Goal: Check status: Check status

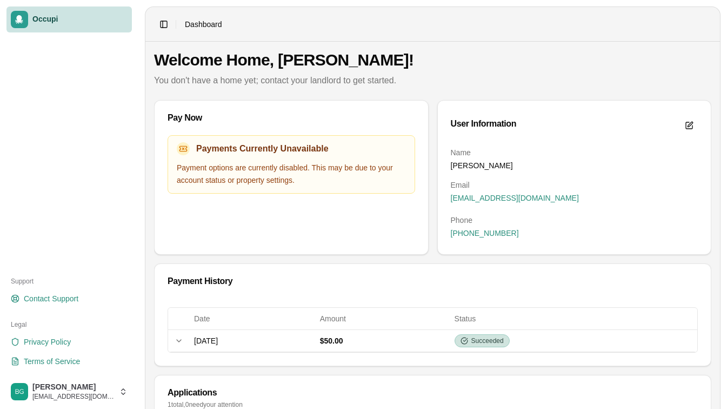
click at [489, 83] on p "You don't have a home yet; contact your landlord to get started." at bounding box center [432, 80] width 557 height 13
click at [42, 25] on link "Occupi" at bounding box center [68, 19] width 125 height 26
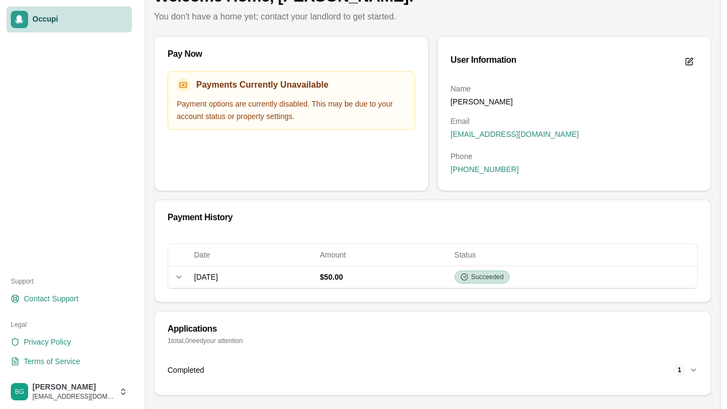
scroll to position [72, 0]
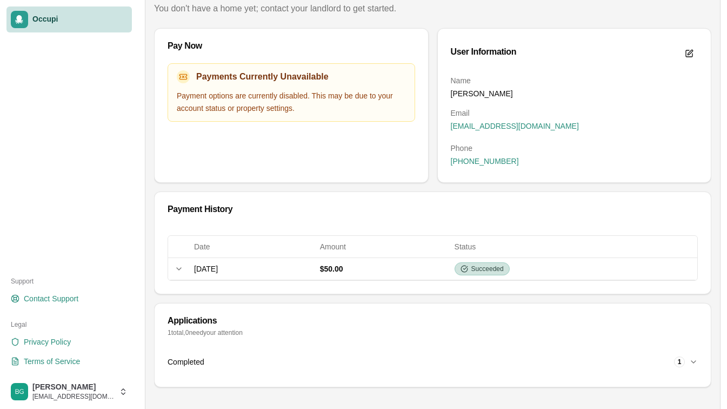
click at [688, 364] on div "Completed 1" at bounding box center [429, 361] width 522 height 11
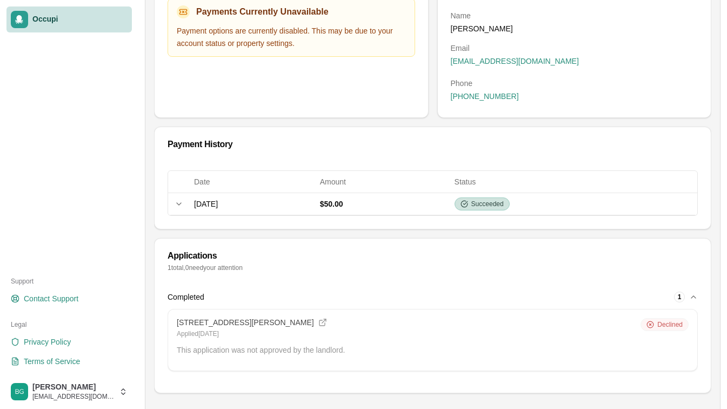
scroll to position [143, 0]
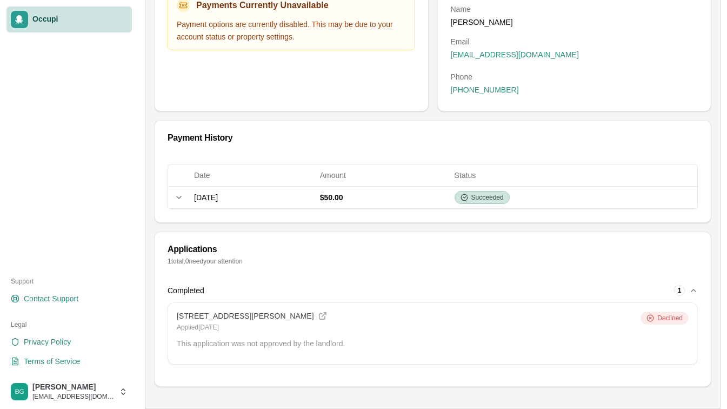
click at [670, 315] on span "Declined" at bounding box center [669, 317] width 25 height 9
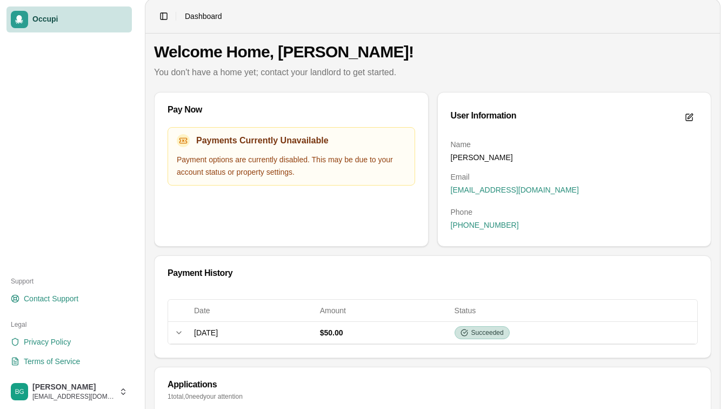
scroll to position [0, 0]
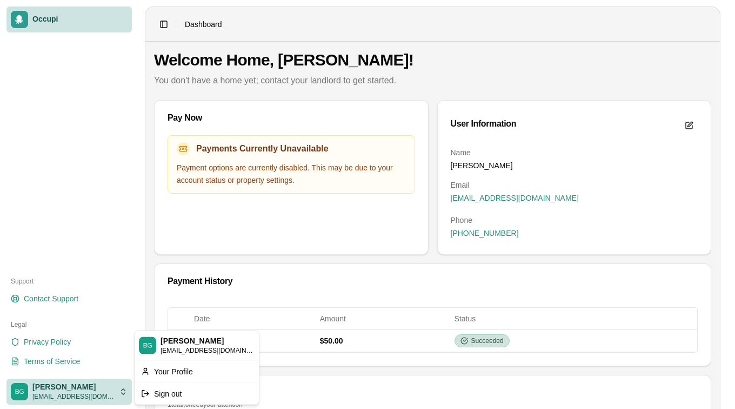
click at [50, 392] on html "Occupi Support Contact Support Legal Privacy Policy Terms of Service Briana Gra…" at bounding box center [367, 204] width 735 height 409
click at [301, 307] on html "Occupi Support Contact Support Legal Privacy Policy Terms of Service Briana Gra…" at bounding box center [367, 204] width 735 height 409
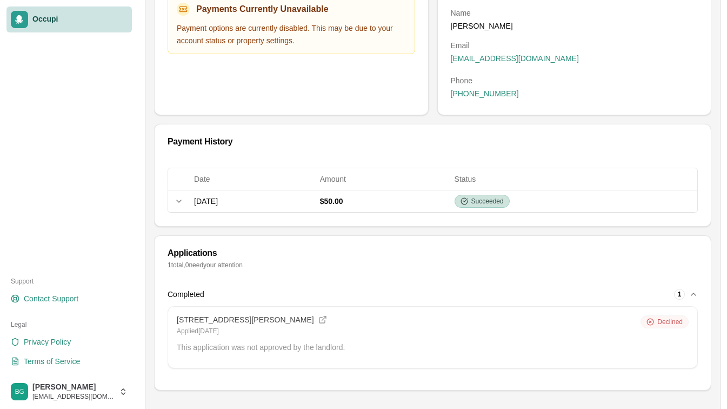
scroll to position [143, 0]
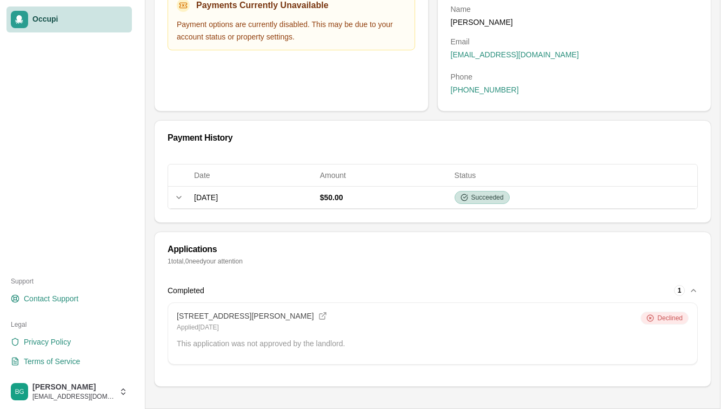
click at [673, 320] on span "Declined" at bounding box center [669, 317] width 25 height 9
click at [673, 321] on span "Declined" at bounding box center [669, 317] width 25 height 9
click at [236, 317] on h3 "3227 Willow Ln Dr, Montgomery, AL 36109" at bounding box center [245, 316] width 137 height 10
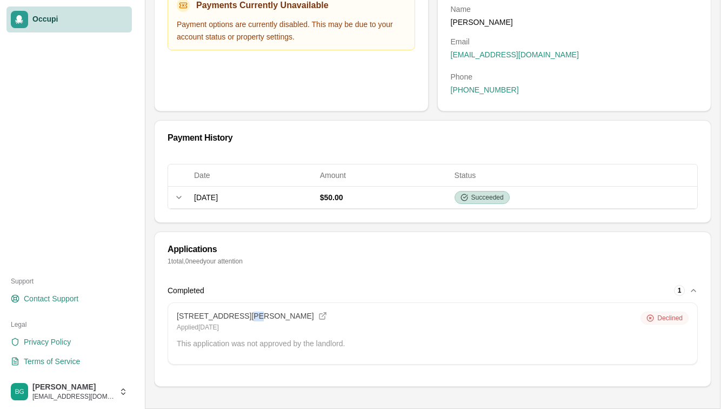
click at [236, 317] on h3 "3227 Willow Ln Dr, Montgomery, AL 36109" at bounding box center [245, 316] width 137 height 10
click at [327, 317] on icon at bounding box center [322, 315] width 9 height 9
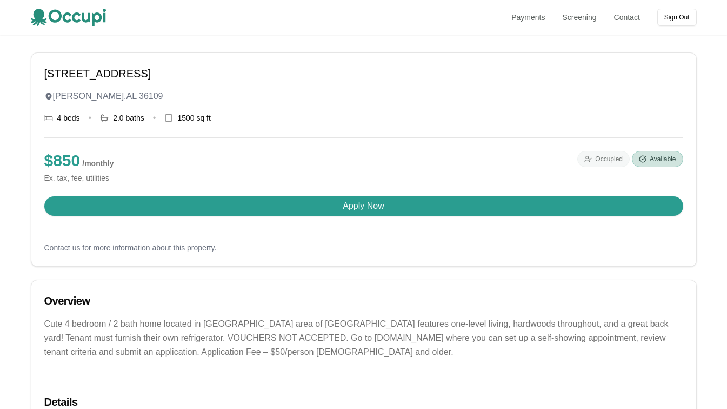
click at [612, 163] on div "Occupied" at bounding box center [603, 159] width 52 height 16
click at [664, 164] on div "Available" at bounding box center [657, 159] width 51 height 16
